Goal: Task Accomplishment & Management: Complete application form

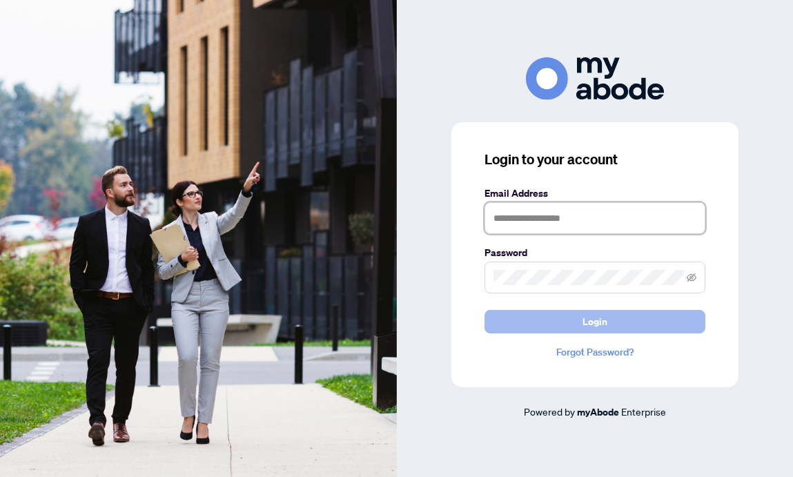
type input "**********"
click at [538, 325] on button "Login" at bounding box center [595, 321] width 221 height 23
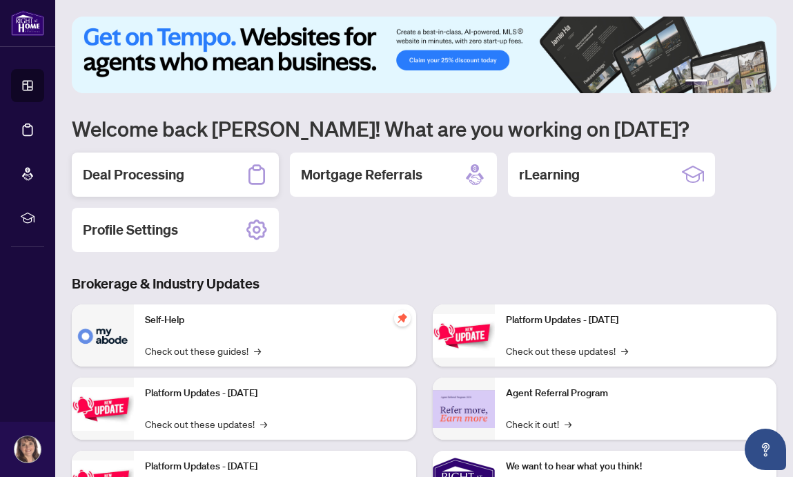
click at [193, 180] on div "Deal Processing" at bounding box center [175, 175] width 207 height 44
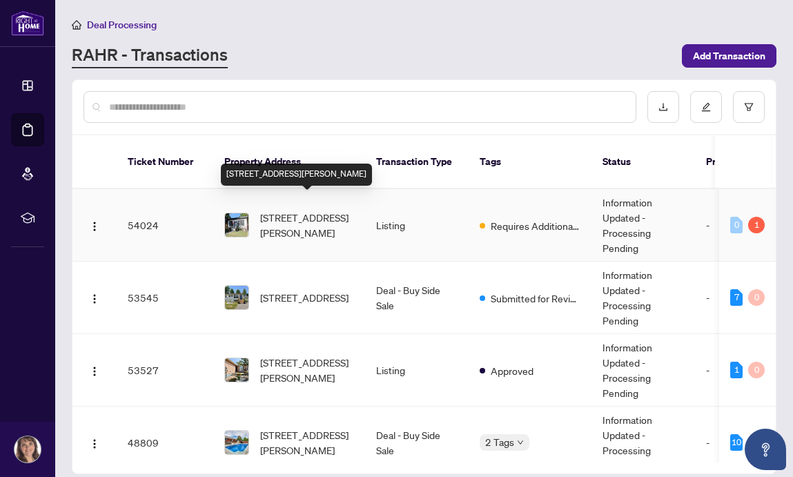
click at [286, 212] on span "94 Canada St, Hamilton, Ontario L8P 1P3, Canada" at bounding box center [307, 225] width 94 height 30
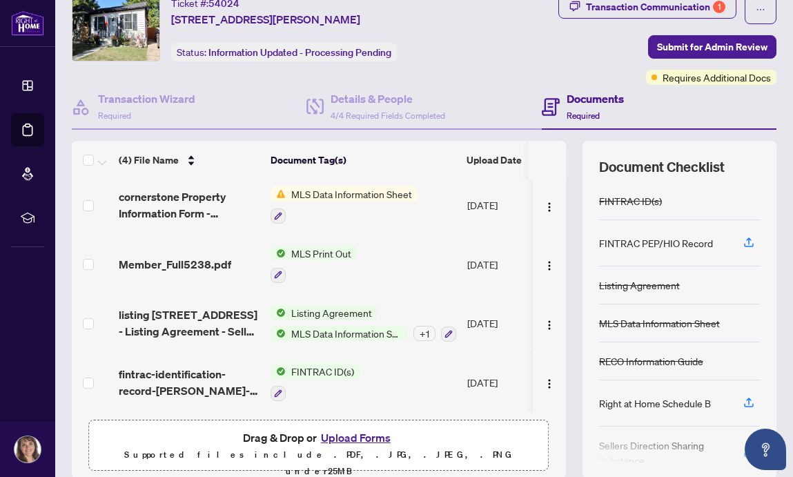
scroll to position [100, 0]
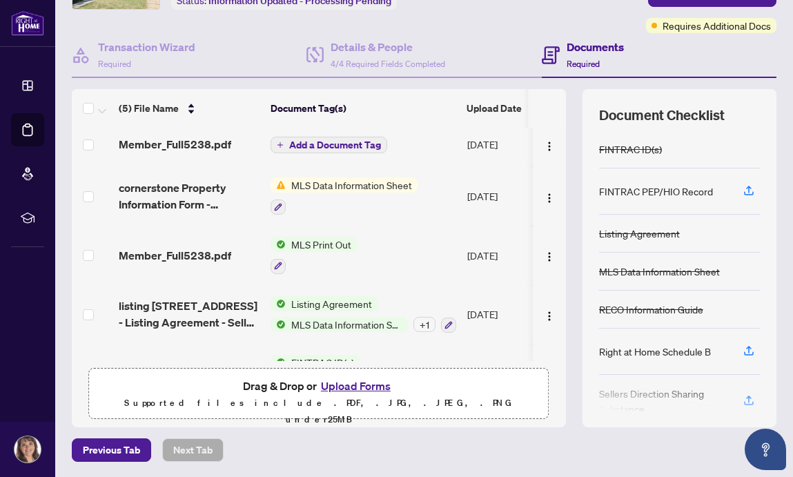
click at [243, 390] on span "Drag & Drop or Upload Forms" at bounding box center [319, 386] width 152 height 18
click at [175, 142] on span "Member_Full5238.pdf" at bounding box center [175, 144] width 113 height 17
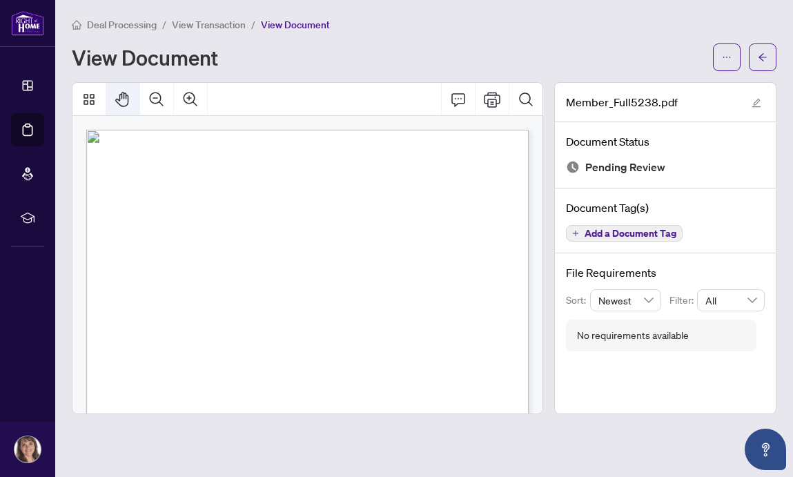
click at [124, 97] on icon "Pan Mode" at bounding box center [121, 99] width 13 height 15
click at [90, 91] on icon "Thumbnails" at bounding box center [89, 99] width 17 height 17
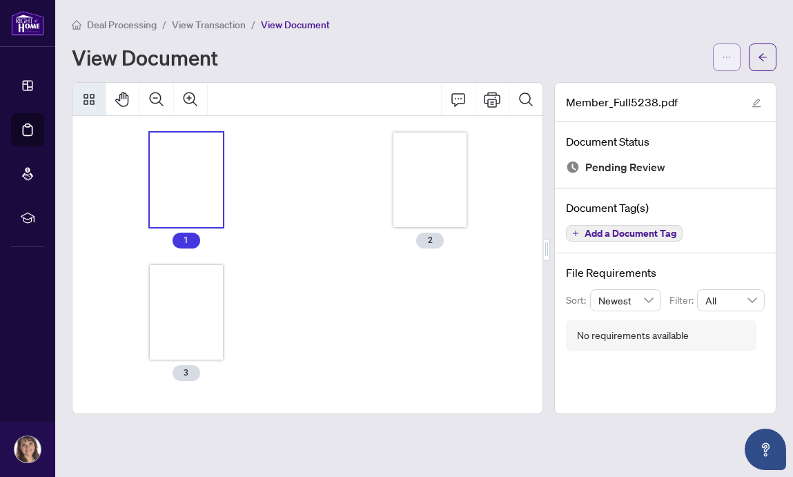
click at [728, 55] on icon "ellipsis" at bounding box center [727, 57] width 10 height 10
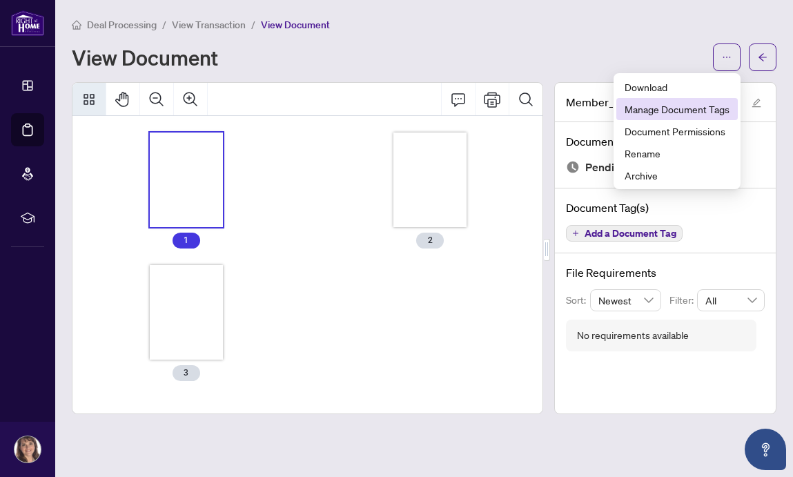
click at [656, 107] on span "Manage Document Tags" at bounding box center [677, 108] width 105 height 15
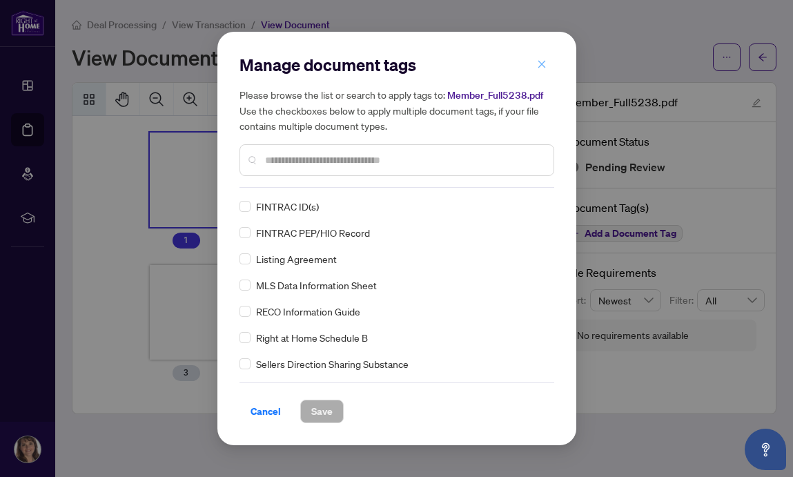
click at [545, 61] on icon "close" at bounding box center [542, 64] width 8 height 8
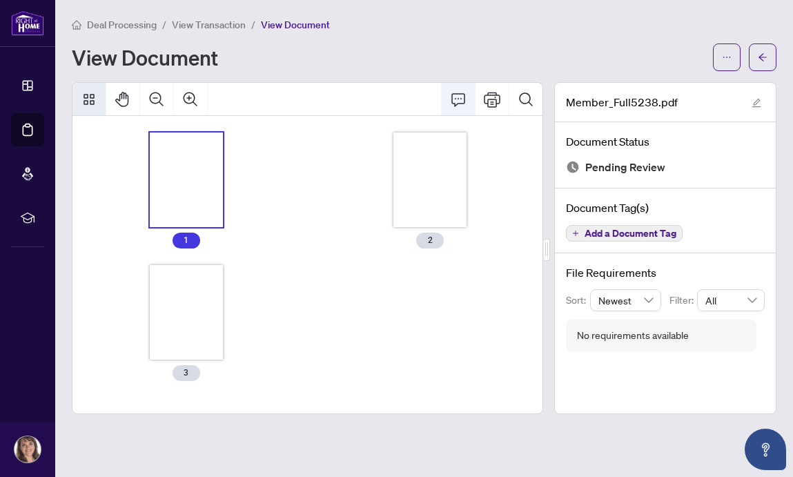
click at [460, 95] on icon "Comment" at bounding box center [458, 99] width 17 height 17
click at [452, 100] on icon "Comment" at bounding box center [458, 99] width 14 height 13
click at [730, 55] on icon "ellipsis" at bounding box center [727, 57] width 10 height 10
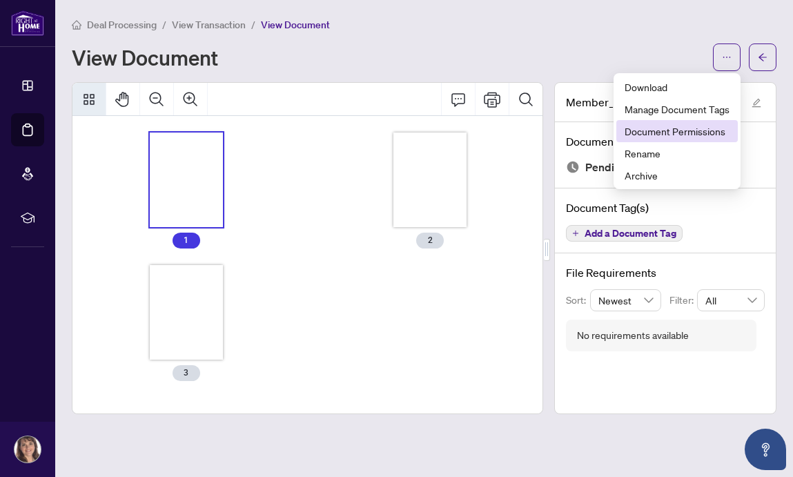
click at [695, 130] on span "Document Permissions" at bounding box center [677, 131] width 105 height 15
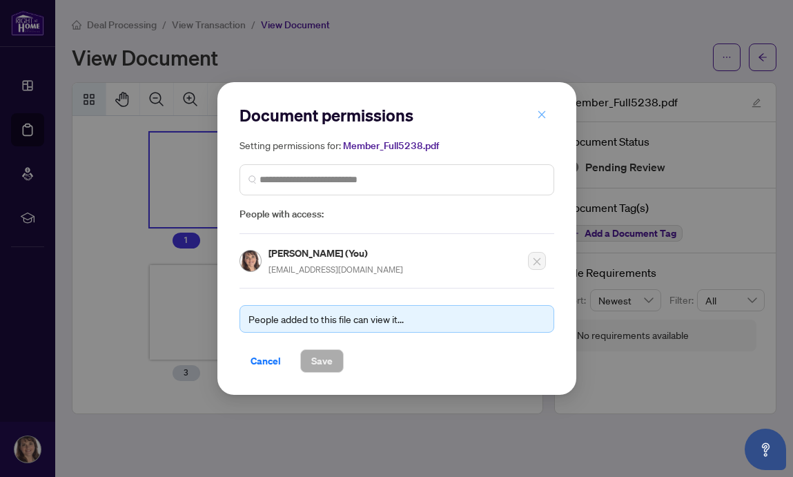
click at [540, 112] on icon "close" at bounding box center [542, 115] width 10 height 10
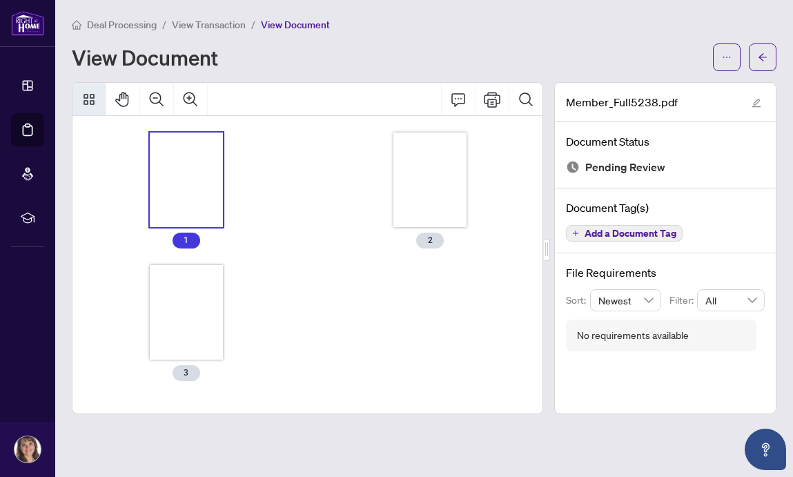
click at [91, 100] on icon "Thumbnails" at bounding box center [89, 99] width 17 height 17
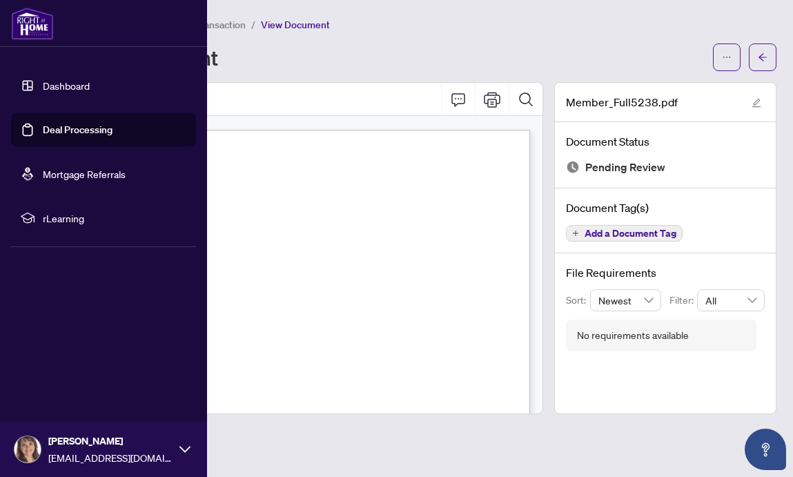
click at [43, 86] on link "Dashboard" at bounding box center [66, 85] width 47 height 12
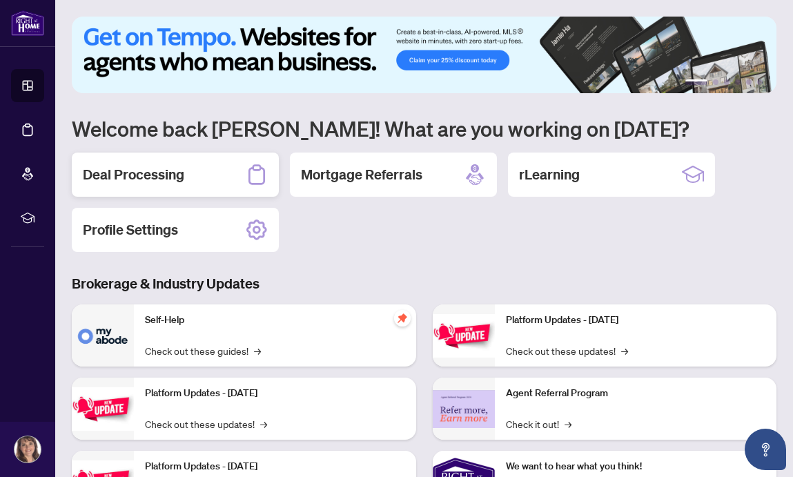
click at [184, 170] on h2 "Deal Processing" at bounding box center [133, 174] width 101 height 19
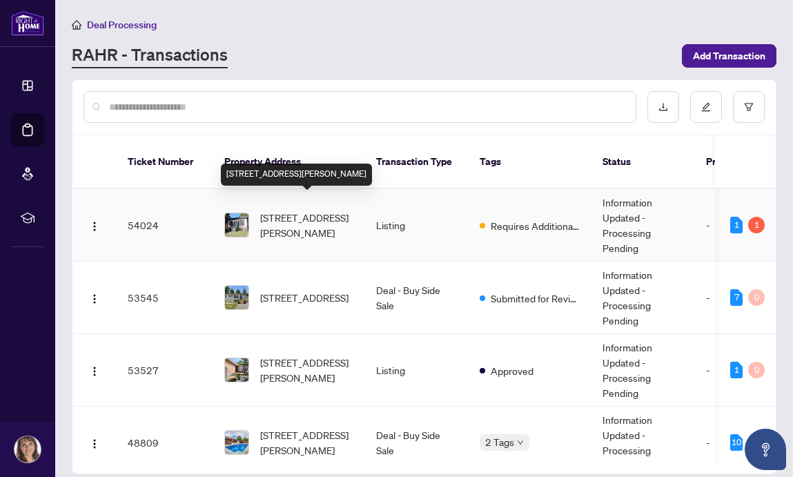
click at [263, 210] on span "94 Canada St, Hamilton, Ontario L8P 1P3, Canada" at bounding box center [307, 225] width 94 height 30
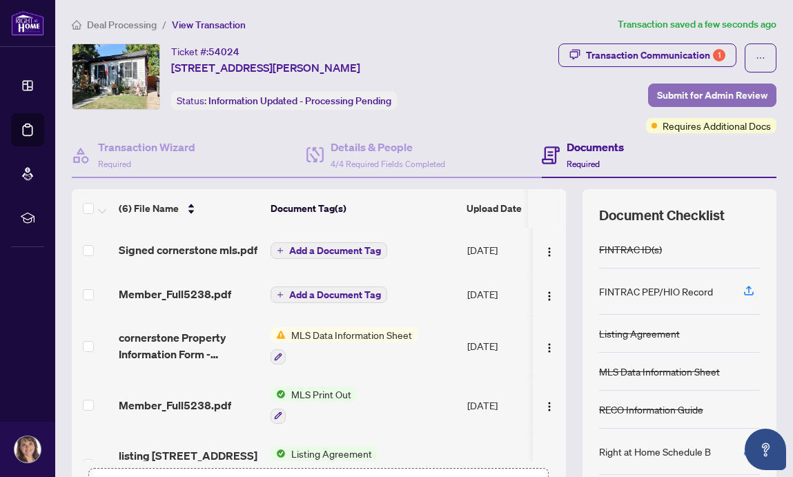
click at [722, 92] on span "Submit for Admin Review" at bounding box center [712, 95] width 110 height 22
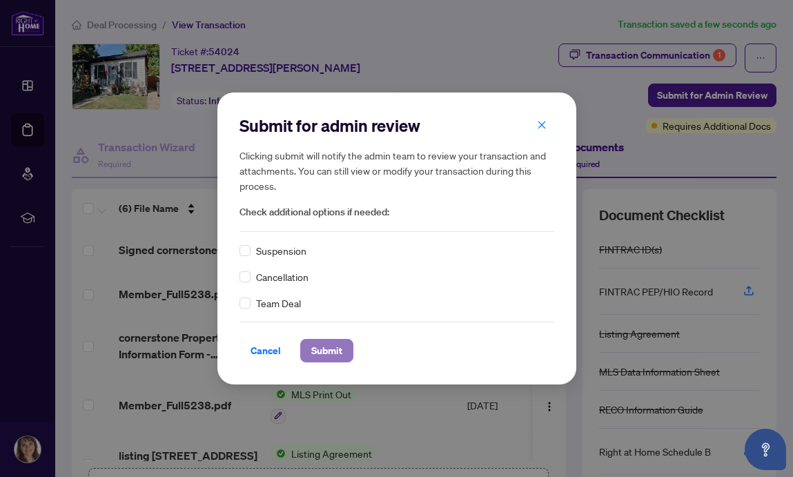
click at [320, 348] on span "Submit" at bounding box center [326, 351] width 31 height 22
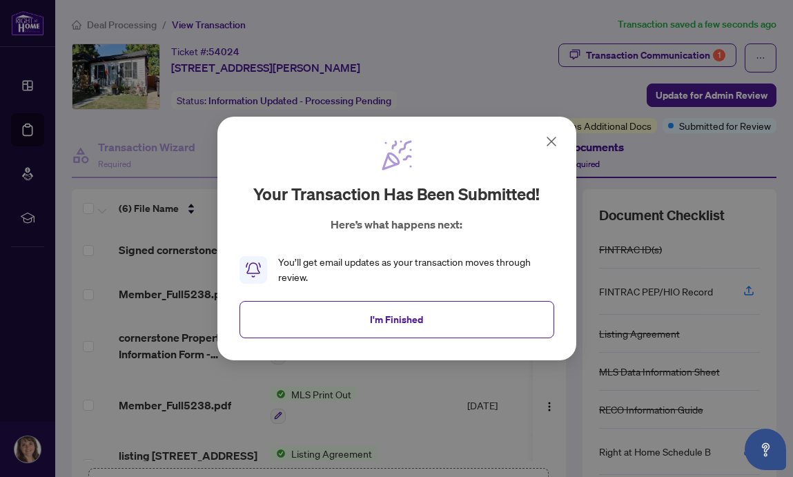
click at [550, 141] on icon at bounding box center [551, 141] width 8 height 8
